Goal: Check status: Check status

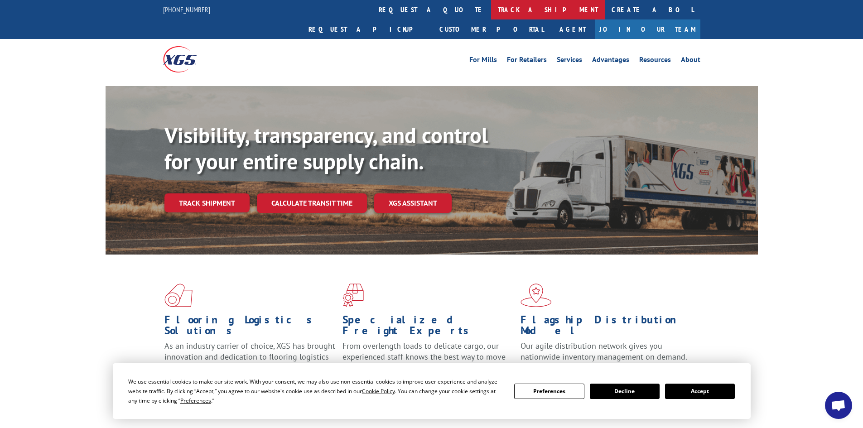
click at [491, 3] on link "track a shipment" at bounding box center [548, 9] width 114 height 19
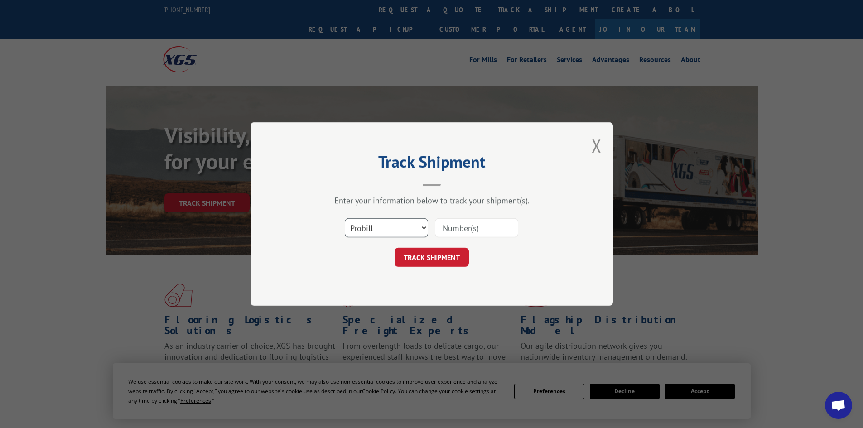
click at [425, 227] on select "Select category... Probill BOL PO" at bounding box center [386, 227] width 83 height 19
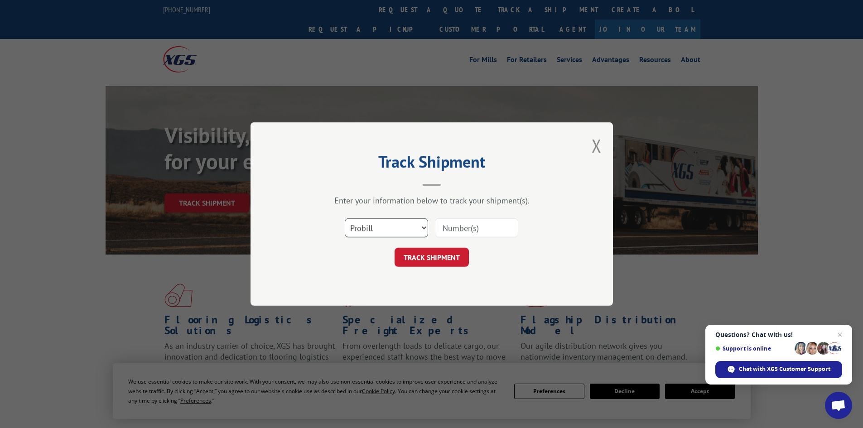
select select "bol"
click at [345, 218] on select "Select category... Probill BOL PO" at bounding box center [386, 227] width 83 height 19
paste input "5620418"
type input "5620418"
click at [413, 250] on button "TRACK SHIPMENT" at bounding box center [432, 257] width 74 height 19
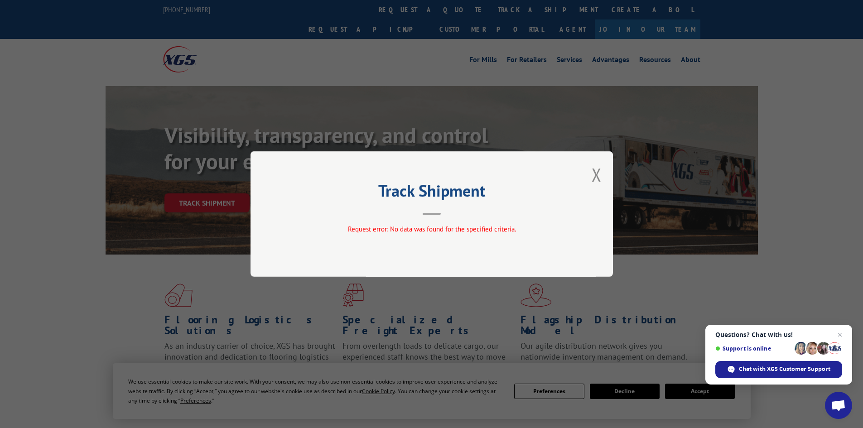
click at [593, 169] on button "Close modal" at bounding box center [597, 175] width 10 height 24
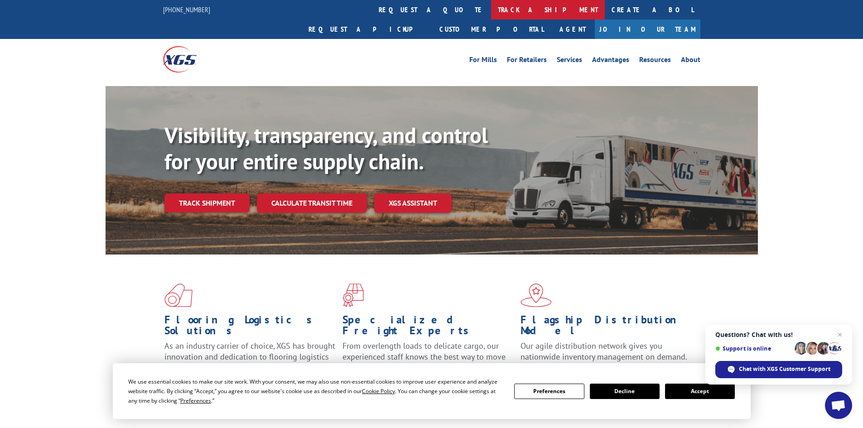
click at [491, 5] on link "track a shipment" at bounding box center [548, 9] width 114 height 19
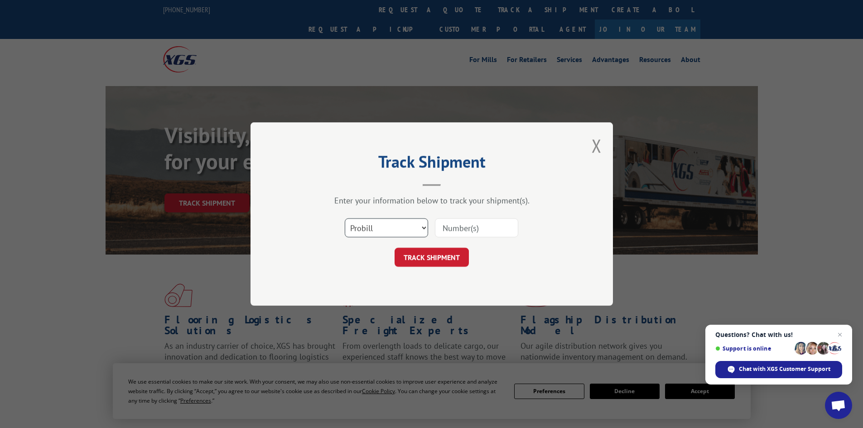
click at [409, 228] on select "Select category... Probill BOL PO" at bounding box center [386, 227] width 83 height 19
select select "bol"
click at [345, 218] on select "Select category... Probill BOL PO" at bounding box center [386, 227] width 83 height 19
paste input "5620418"
click at [442, 227] on input "5620418" at bounding box center [476, 227] width 83 height 19
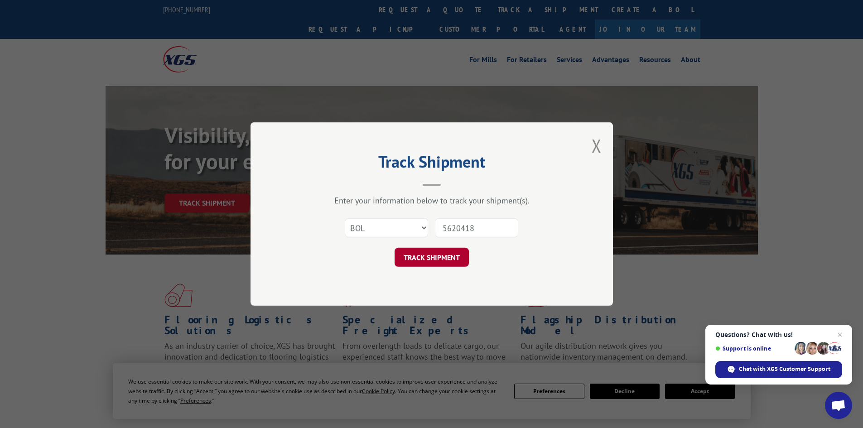
type input "5620418"
click at [429, 250] on button "TRACK SHIPMENT" at bounding box center [432, 257] width 74 height 19
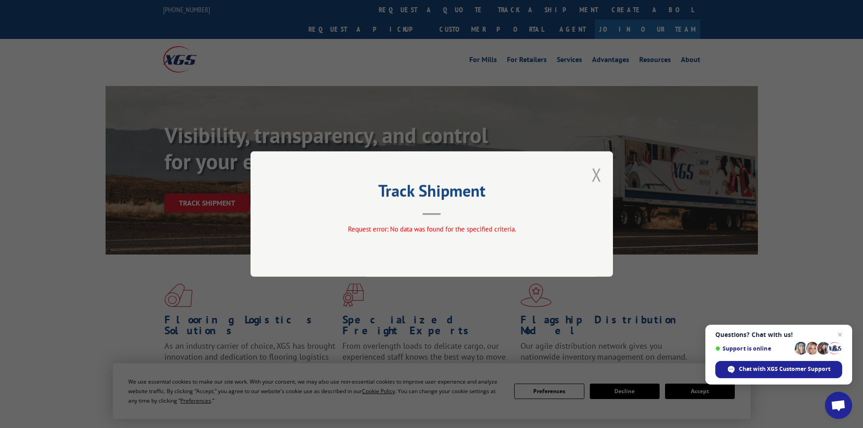
click at [600, 173] on button "Close modal" at bounding box center [597, 175] width 10 height 24
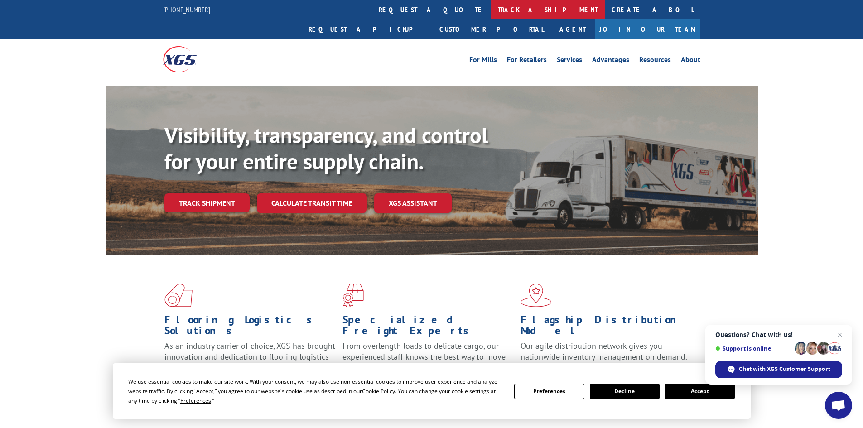
click at [491, 4] on link "track a shipment" at bounding box center [548, 9] width 114 height 19
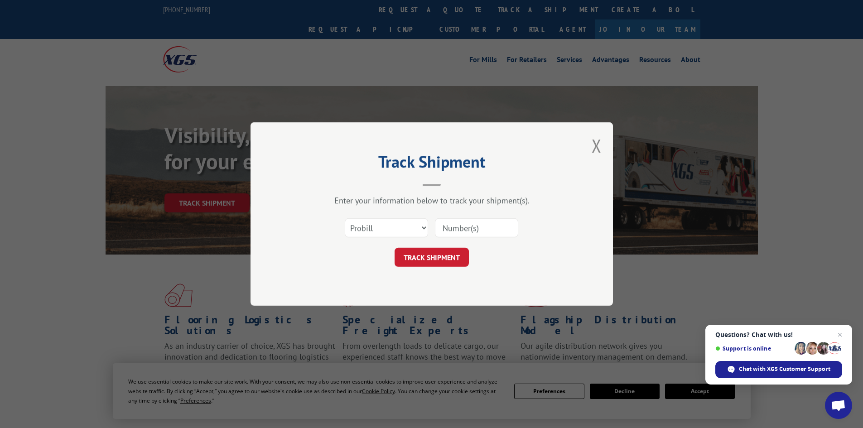
click at [490, 227] on input at bounding box center [476, 227] width 83 height 19
paste input "17524074"
type input "17524074"
click at [443, 254] on button "TRACK SHIPMENT" at bounding box center [432, 257] width 74 height 19
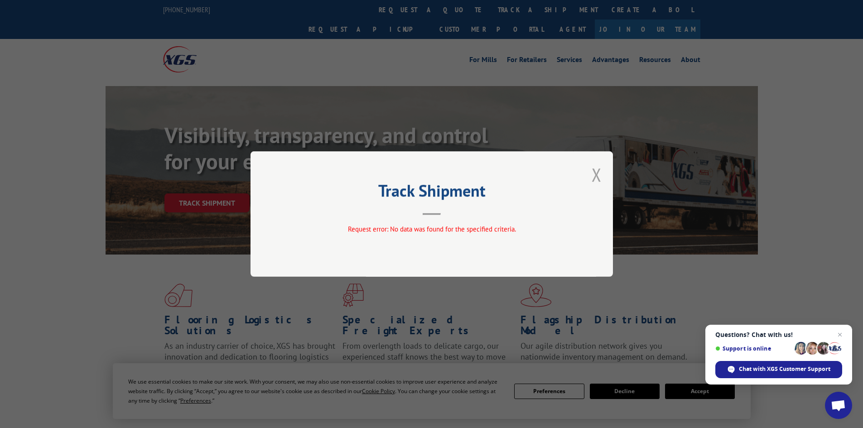
click at [599, 174] on button "Close modal" at bounding box center [597, 175] width 10 height 24
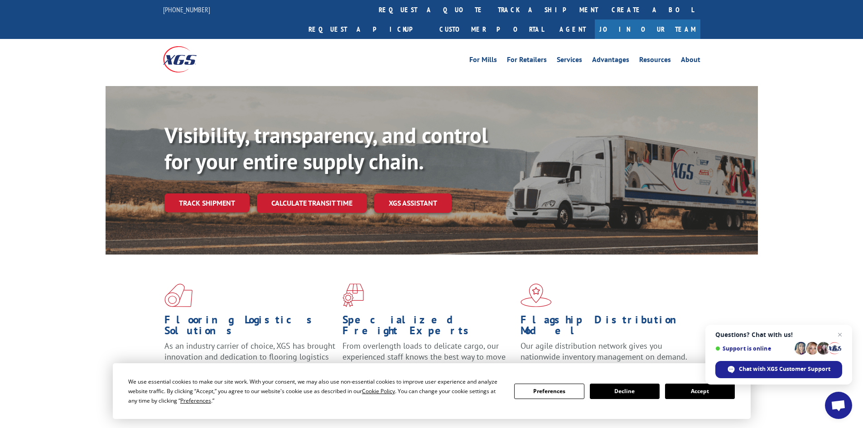
click at [691, 384] on button "Accept" at bounding box center [700, 391] width 70 height 15
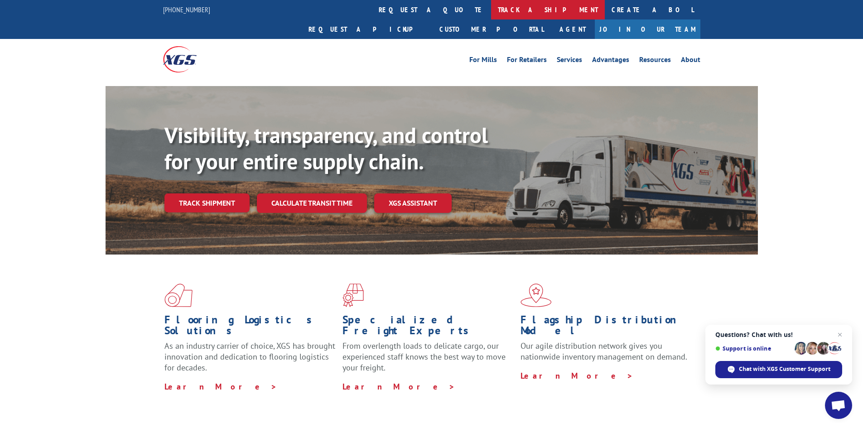
click at [491, 6] on link "track a shipment" at bounding box center [548, 9] width 114 height 19
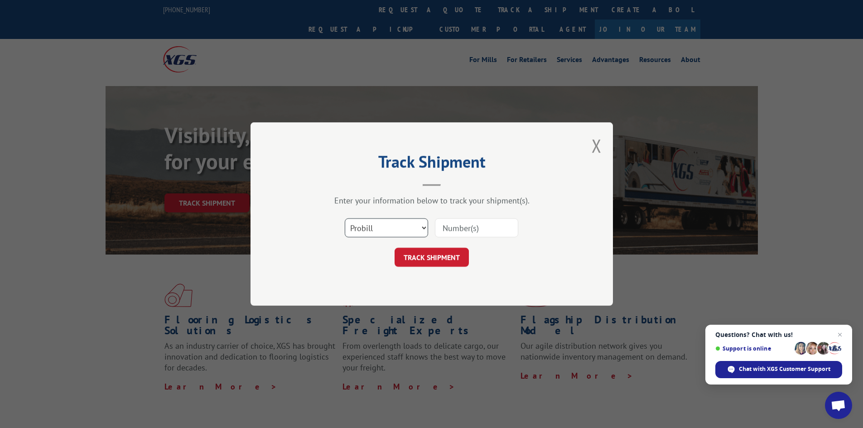
click at [366, 227] on select "Select category... Probill BOL PO" at bounding box center [386, 227] width 83 height 19
select select "bol"
click at [345, 218] on select "Select category... Probill BOL PO" at bounding box center [386, 227] width 83 height 19
paste input "5620418"
type input "5620418"
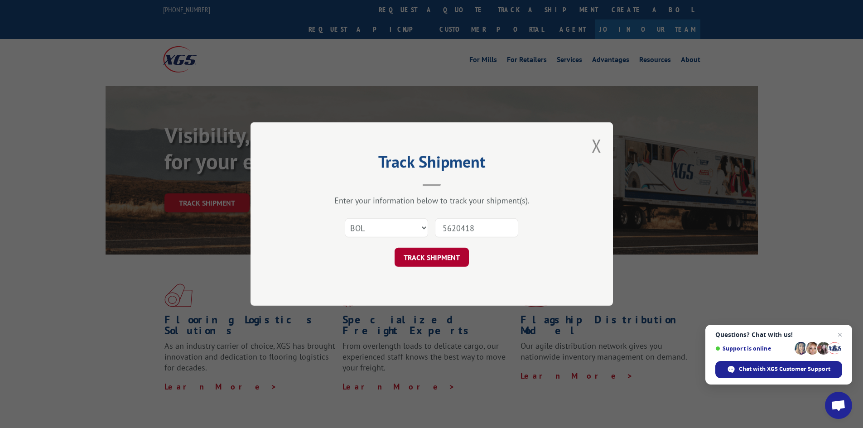
click at [438, 258] on button "TRACK SHIPMENT" at bounding box center [432, 257] width 74 height 19
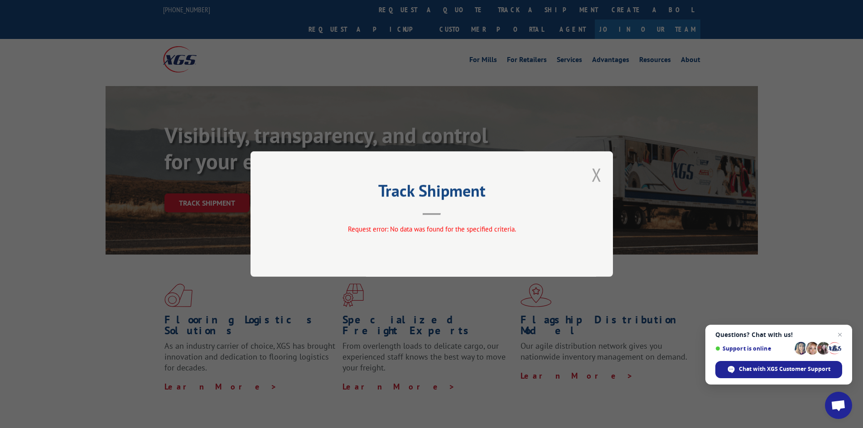
click at [596, 172] on button "Close modal" at bounding box center [597, 175] width 10 height 24
